Goal: Transaction & Acquisition: Purchase product/service

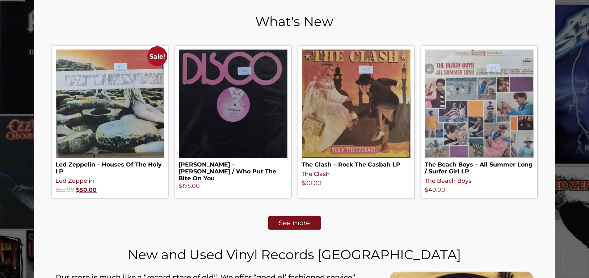
scroll to position [317, 0]
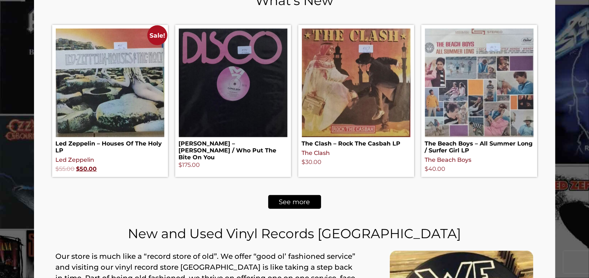
click at [299, 199] on span "See more" at bounding box center [294, 202] width 31 height 7
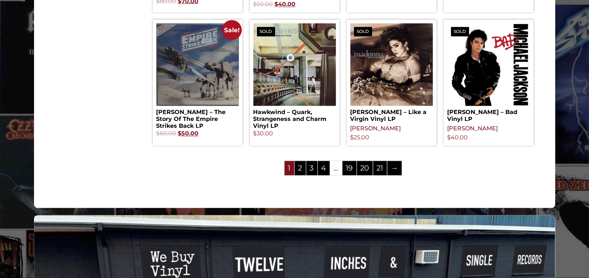
scroll to position [905, 0]
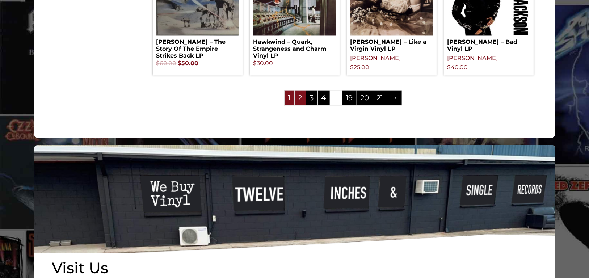
click at [302, 97] on link "2" at bounding box center [300, 97] width 11 height 14
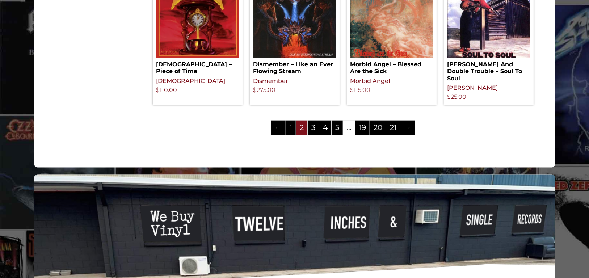
scroll to position [784, 0]
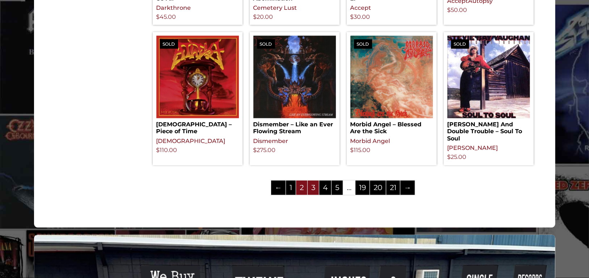
click at [312, 193] on link "3" at bounding box center [313, 188] width 11 height 14
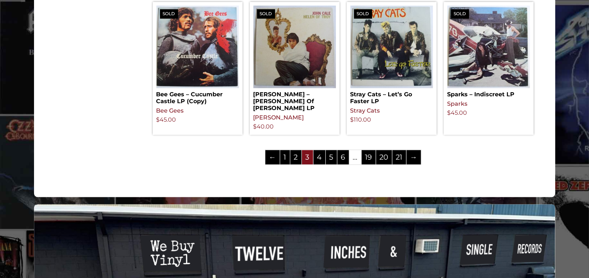
scroll to position [845, 0]
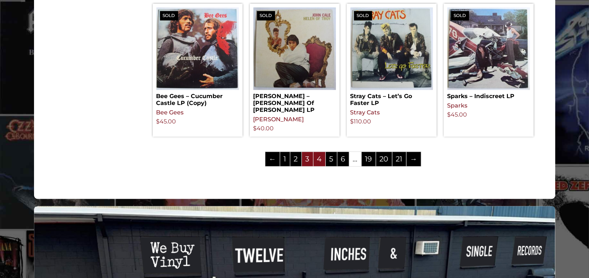
click at [318, 152] on link "4" at bounding box center [319, 159] width 12 height 14
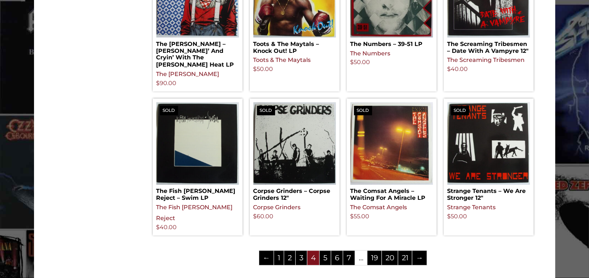
scroll to position [905, 0]
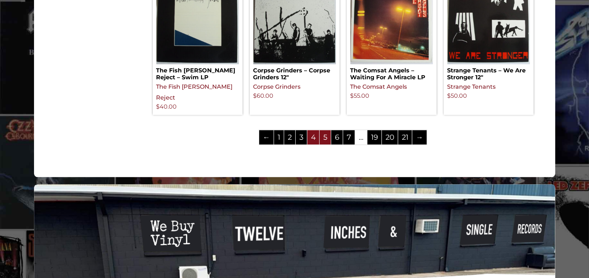
click at [325, 130] on link "5" at bounding box center [325, 137] width 11 height 14
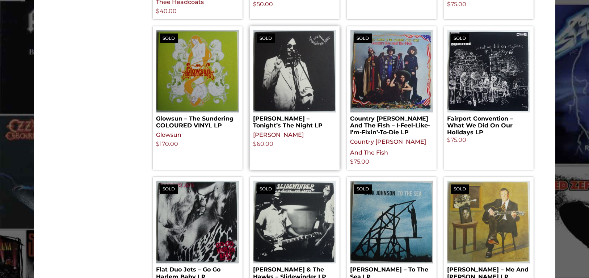
scroll to position [784, 0]
